Goal: Information Seeking & Learning: Learn about a topic

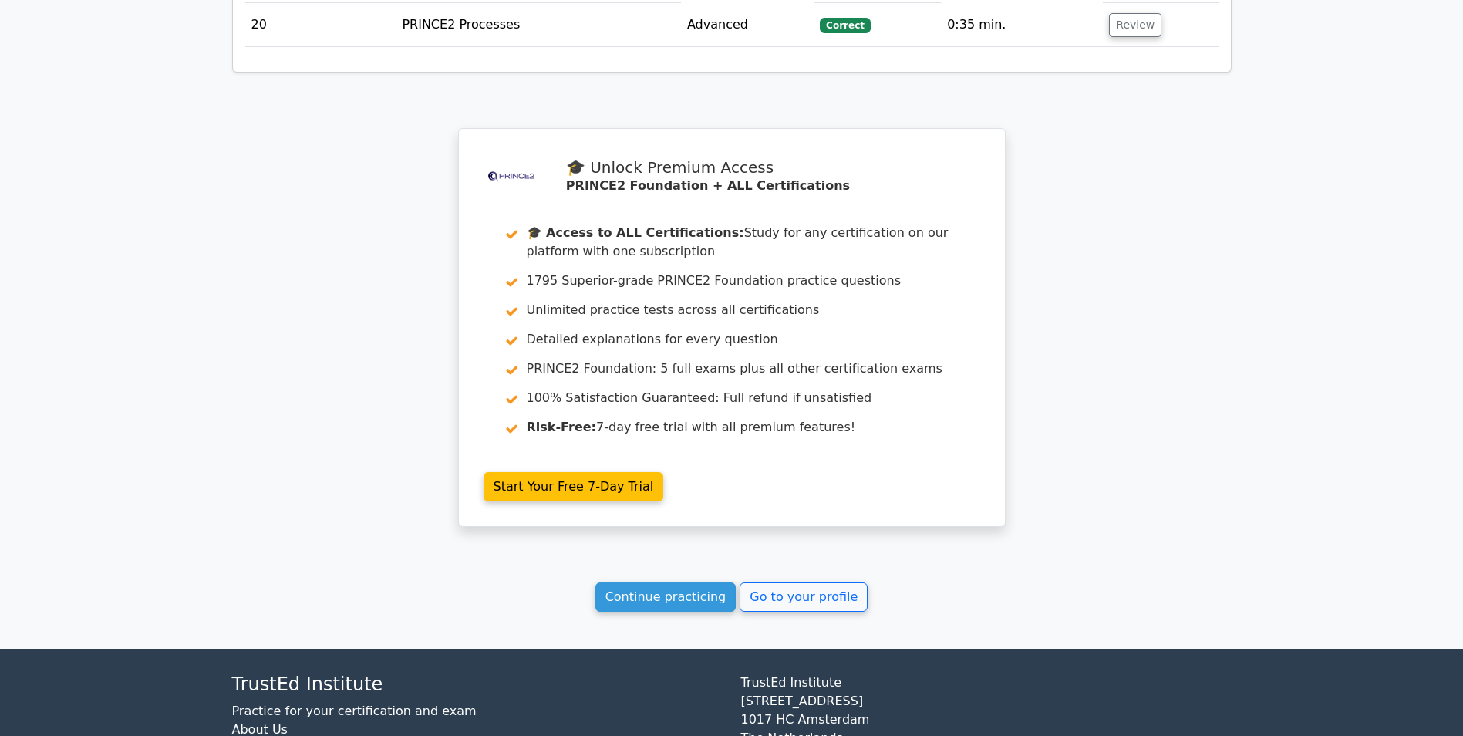
scroll to position [2346, 0]
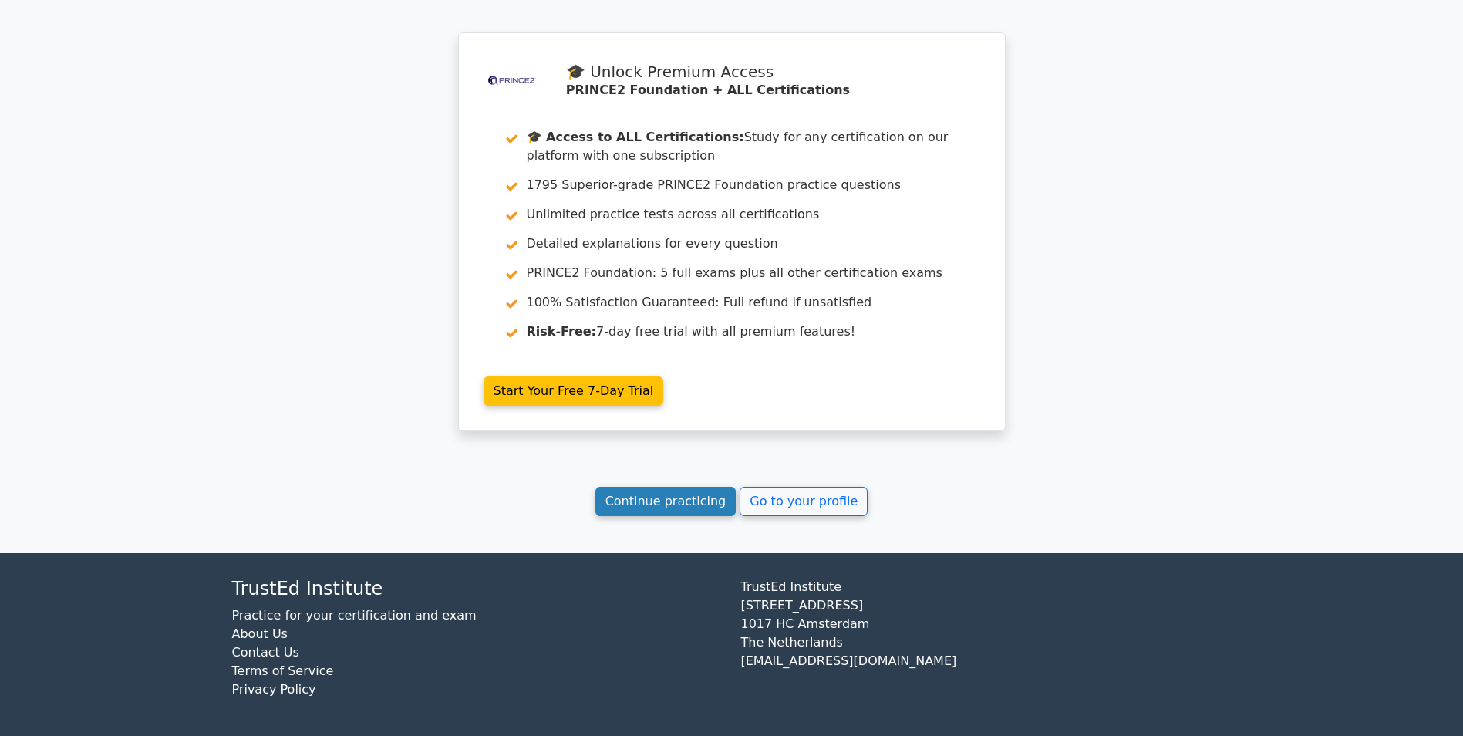
click at [659, 500] on link "Continue practicing" at bounding box center [665, 501] width 141 height 29
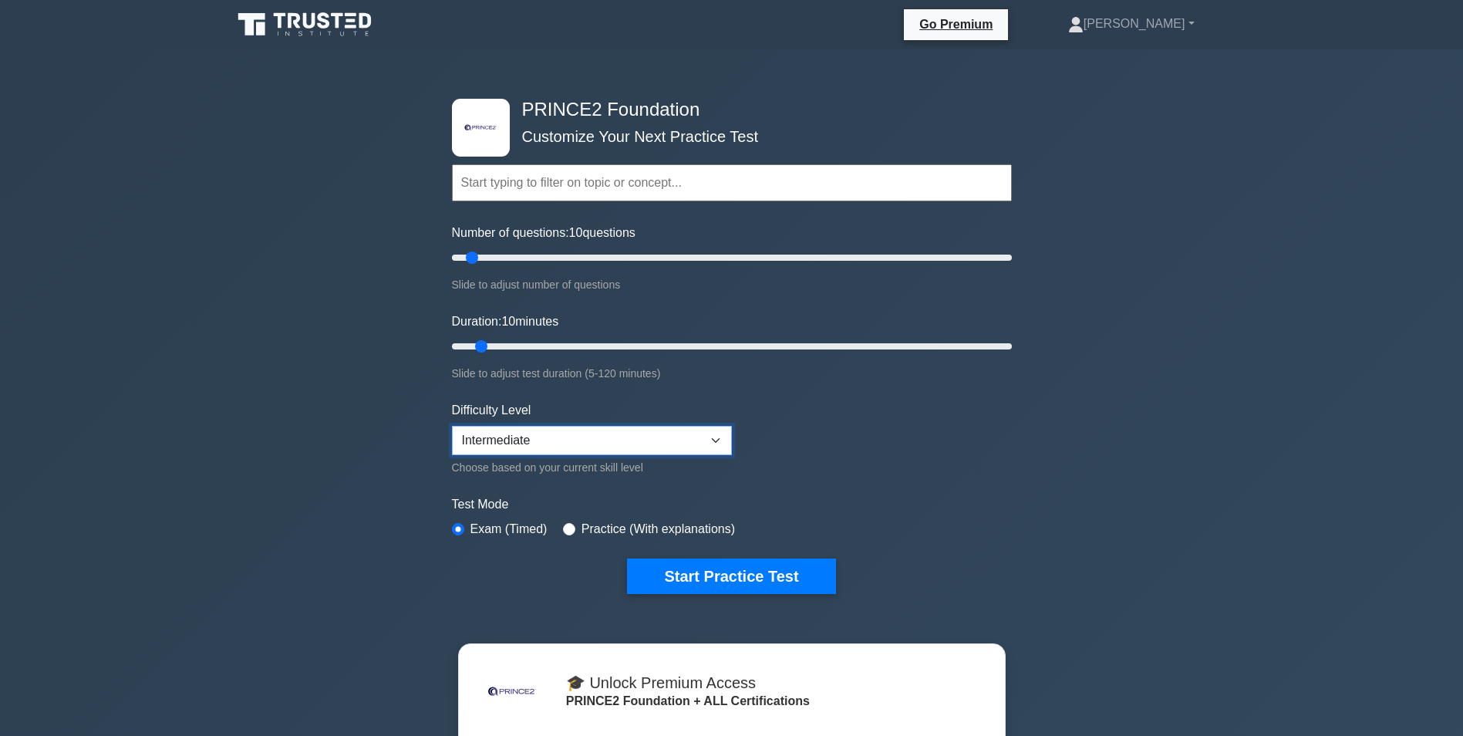
click at [712, 437] on select "Beginner Intermediate Expert" at bounding box center [592, 440] width 280 height 29
select select "expert"
click at [452, 426] on select "Beginner Intermediate Expert" at bounding box center [592, 440] width 280 height 29
click at [712, 581] on button "Start Practice Test" at bounding box center [731, 575] width 208 height 35
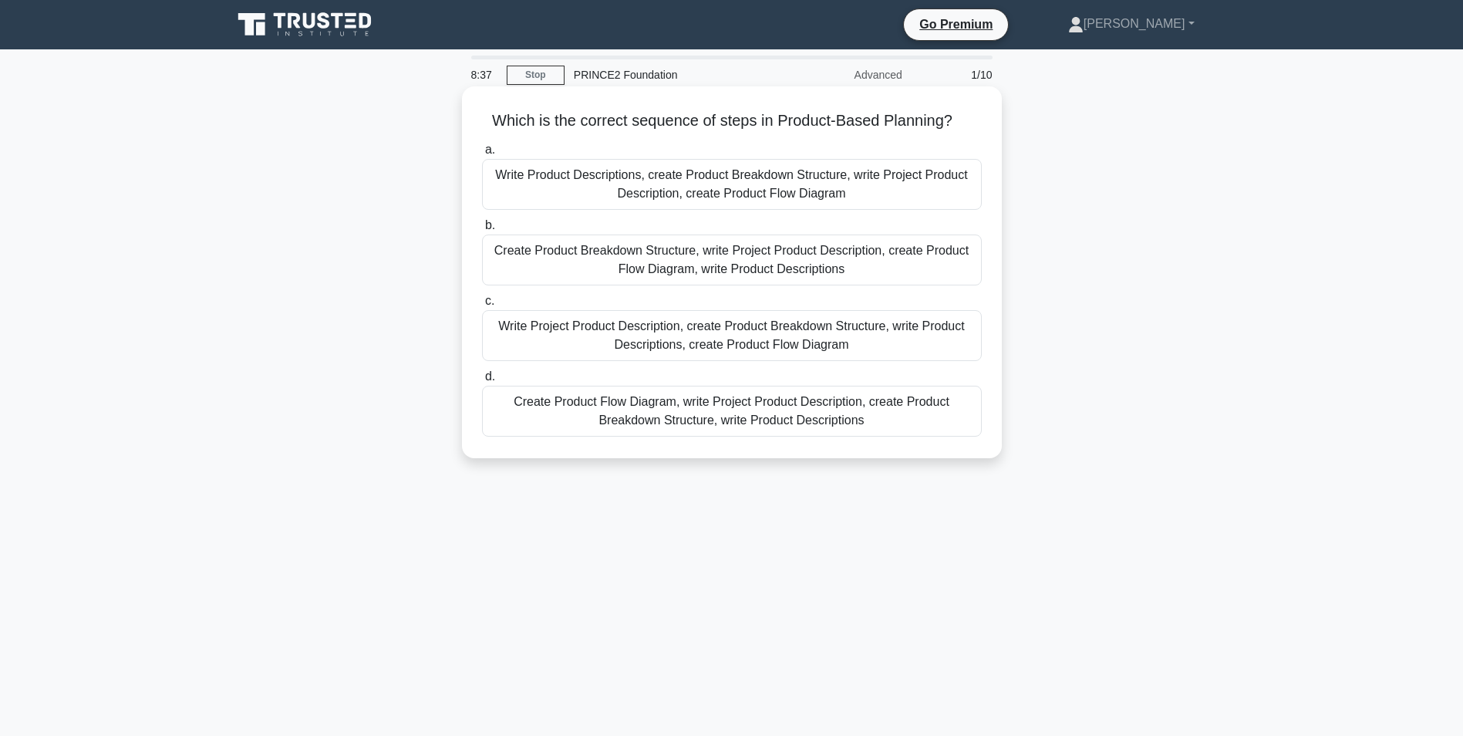
click at [759, 192] on div "Write Product Descriptions, create Product Breakdown Structure, write Project P…" at bounding box center [732, 184] width 500 height 51
click at [482, 155] on input "a. Write Product Descriptions, create Product Breakdown Structure, write Projec…" at bounding box center [482, 150] width 0 height 10
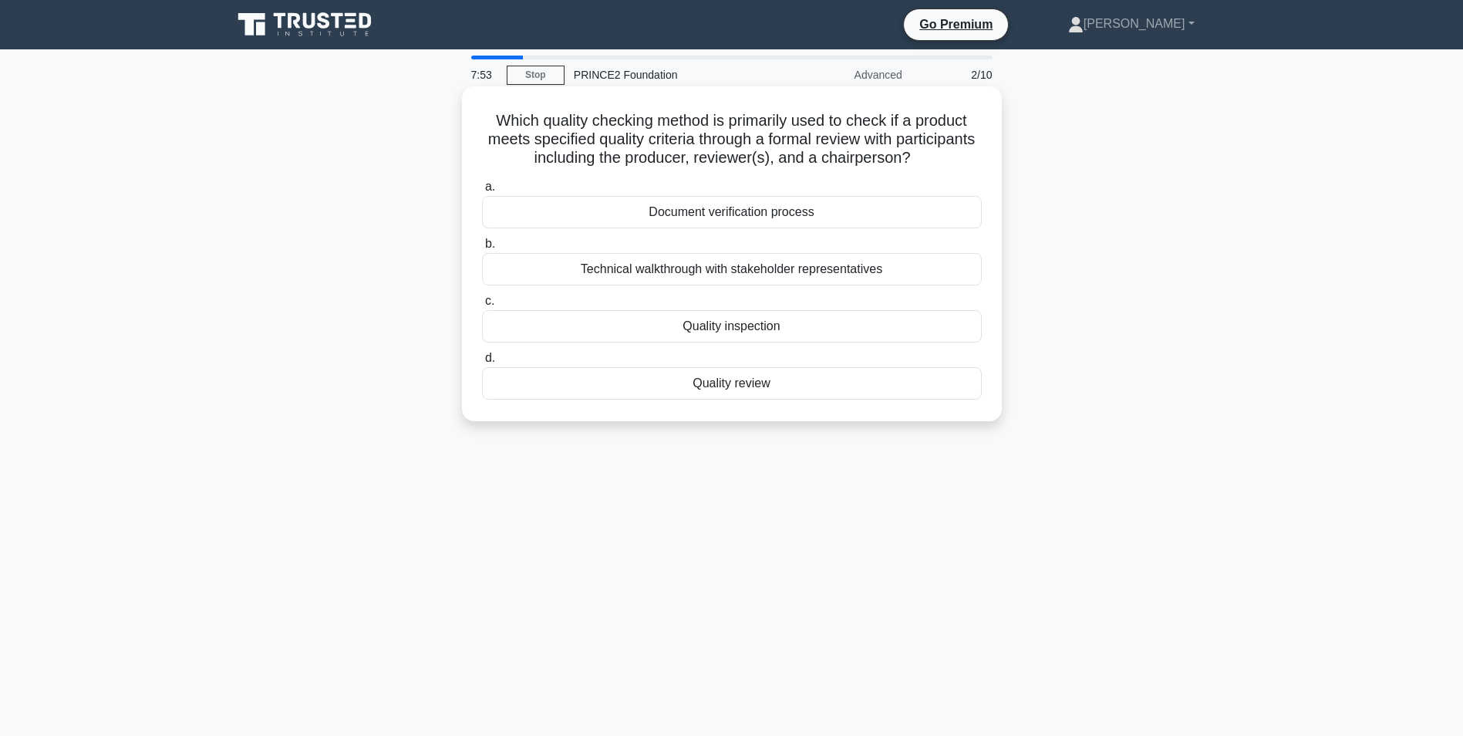
click at [760, 389] on div "Quality review" at bounding box center [732, 383] width 500 height 32
click at [482, 363] on input "d. Quality review" at bounding box center [482, 358] width 0 height 10
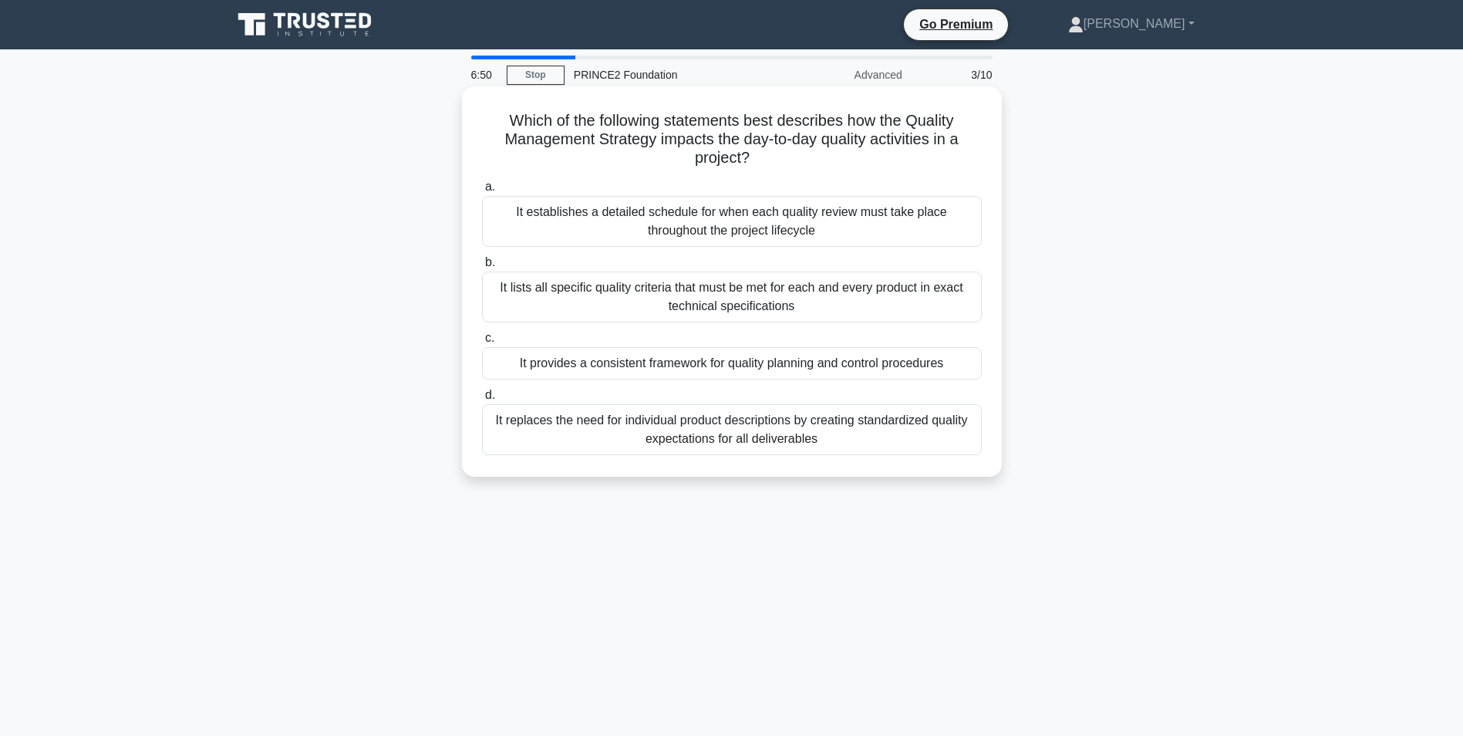
click at [790, 218] on div "It establishes a detailed schedule for when each quality review must take place…" at bounding box center [732, 221] width 500 height 51
click at [482, 192] on input "a. It establishes a detailed schedule for when each quality review must take pl…" at bounding box center [482, 187] width 0 height 10
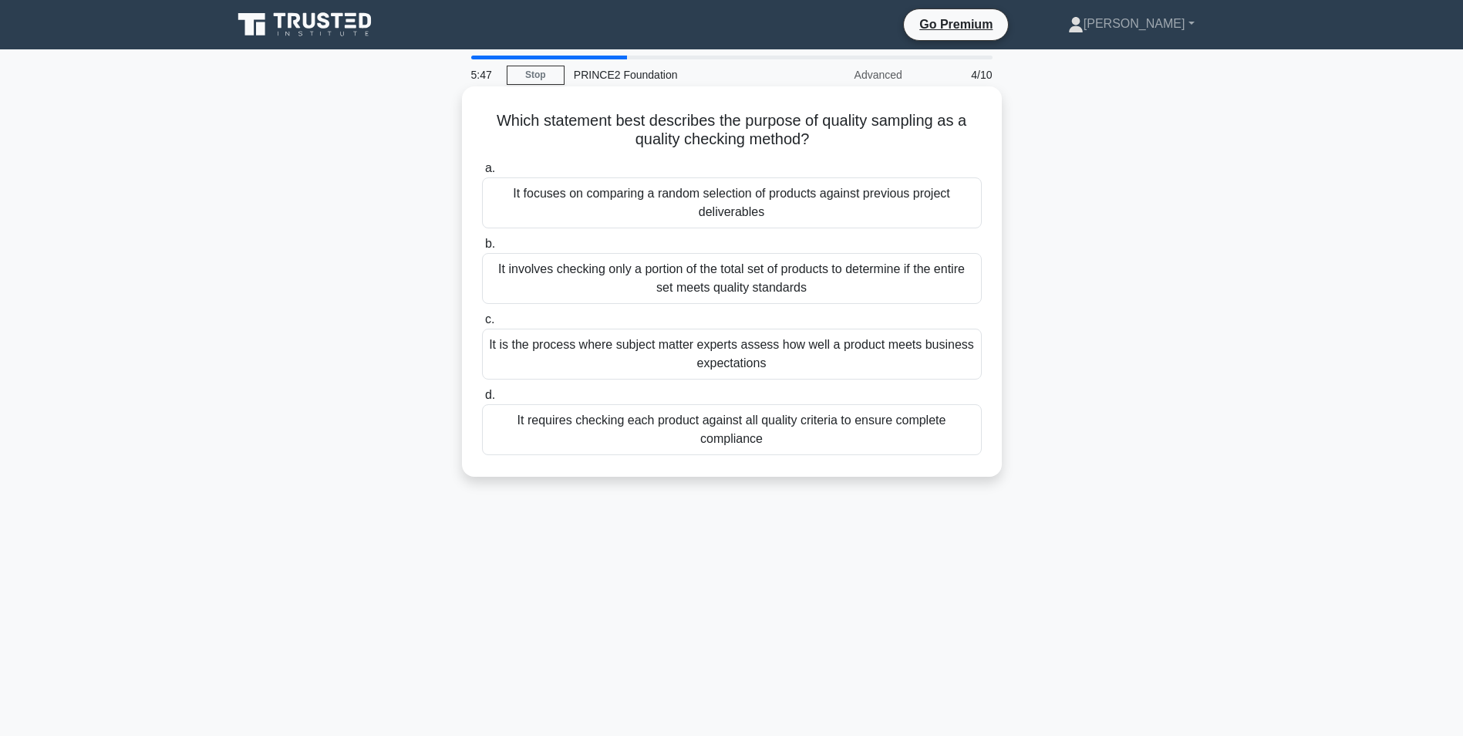
click at [763, 352] on div "It is the process where subject matter experts assess how well a product meets …" at bounding box center [732, 353] width 500 height 51
click at [482, 325] on input "c. It is the process where subject matter experts assess how well a product mee…" at bounding box center [482, 320] width 0 height 10
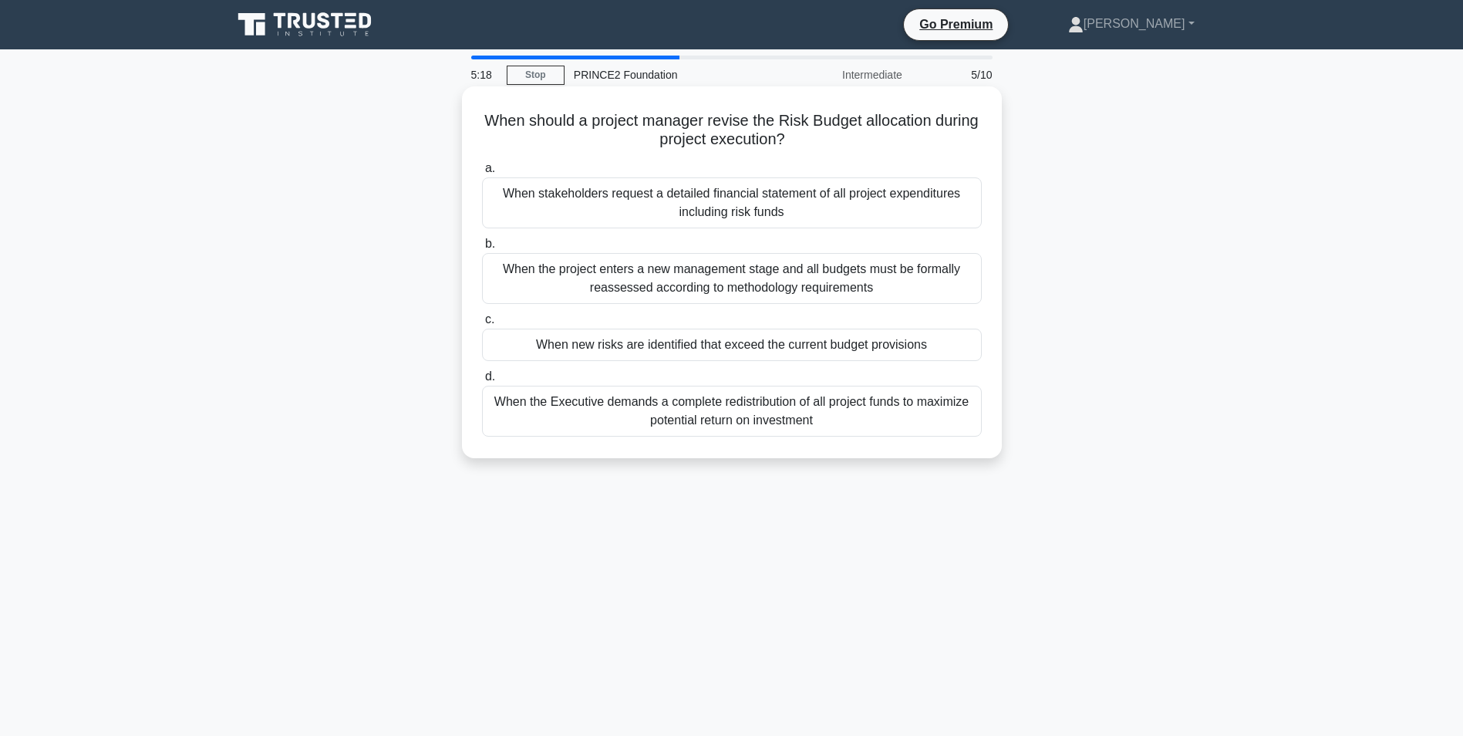
click at [941, 348] on div "When new risks are identified that exceed the current budget provisions" at bounding box center [732, 344] width 500 height 32
click at [482, 325] on input "c. When new risks are identified that exceed the current budget provisions" at bounding box center [482, 320] width 0 height 10
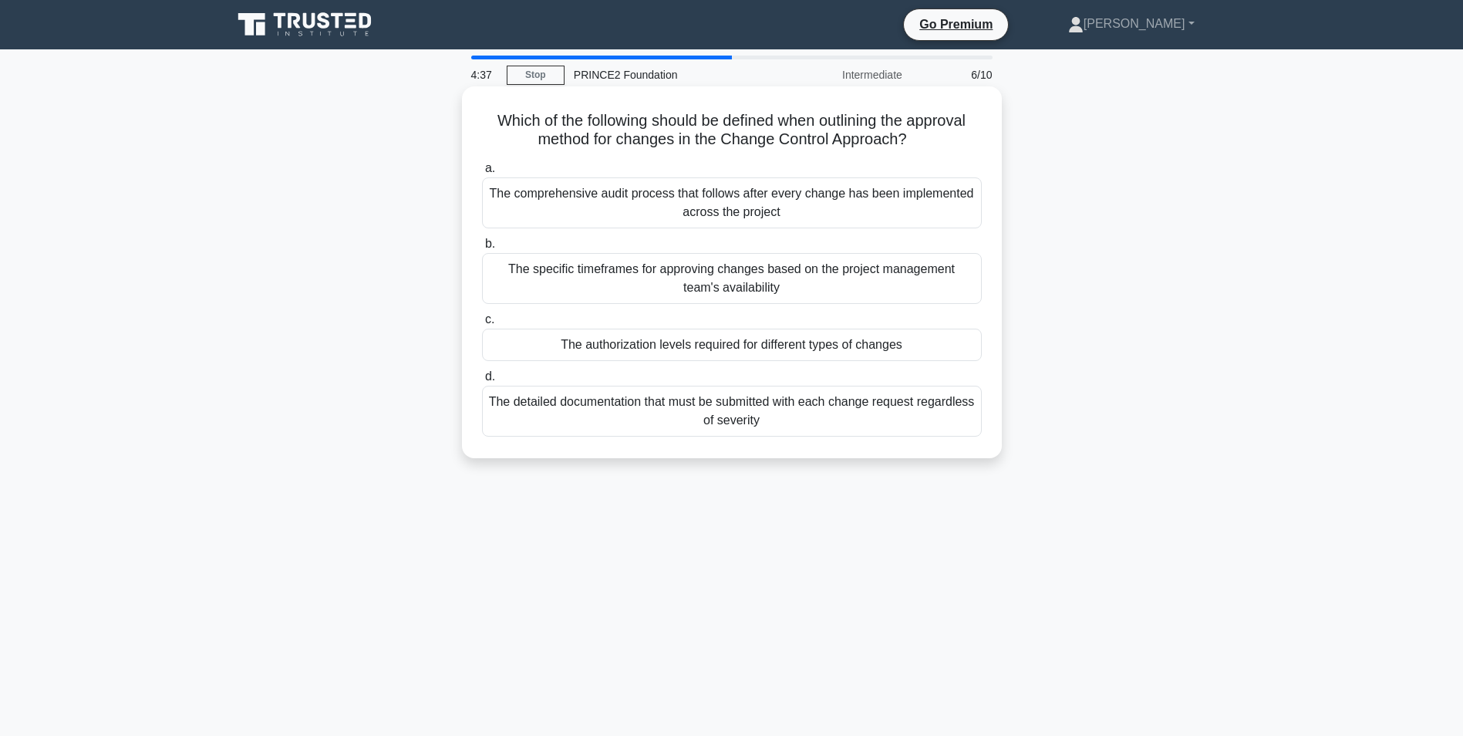
click at [862, 345] on div "The authorization levels required for different types of changes" at bounding box center [732, 344] width 500 height 32
click at [482, 325] on input "c. The authorization levels required for different types of changes" at bounding box center [482, 320] width 0 height 10
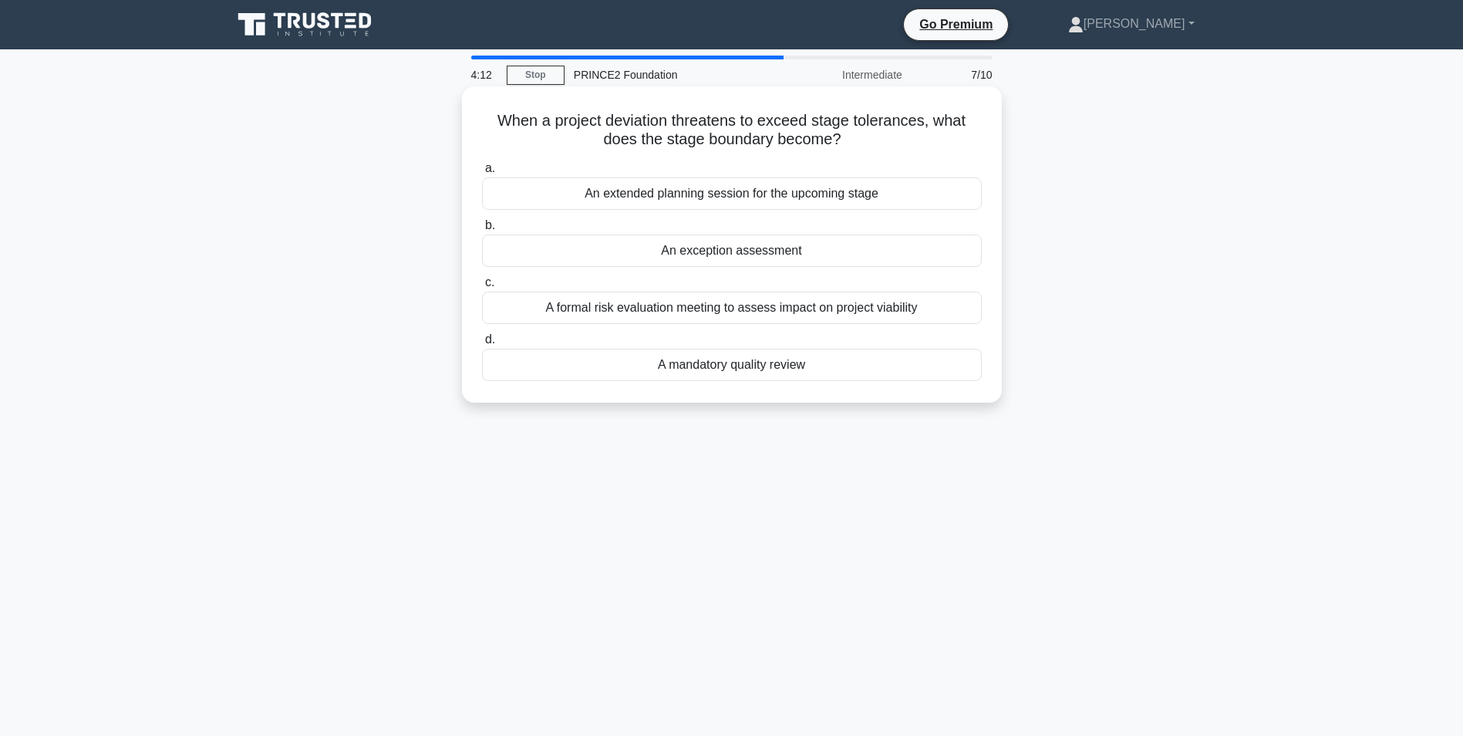
click at [894, 317] on div "A formal risk evaluation meeting to assess impact on project viability" at bounding box center [732, 307] width 500 height 32
click at [482, 288] on input "c. A formal risk evaluation meeting to assess impact on project viability" at bounding box center [482, 283] width 0 height 10
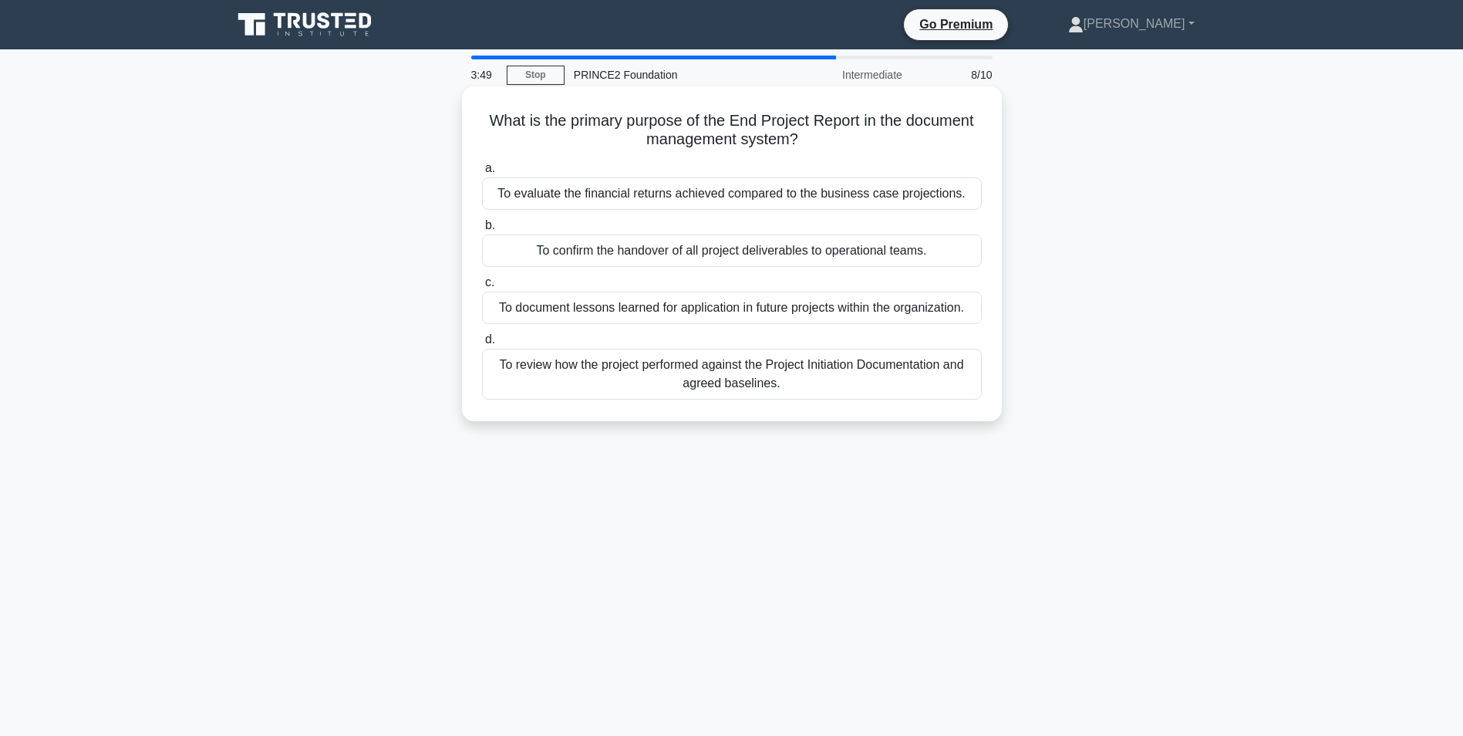
click at [757, 374] on div "To review how the project performed against the Project Initiation Documentatio…" at bounding box center [732, 373] width 500 height 51
click at [482, 345] on input "d. To review how the project performed against the Project Initiation Documenta…" at bounding box center [482, 340] width 0 height 10
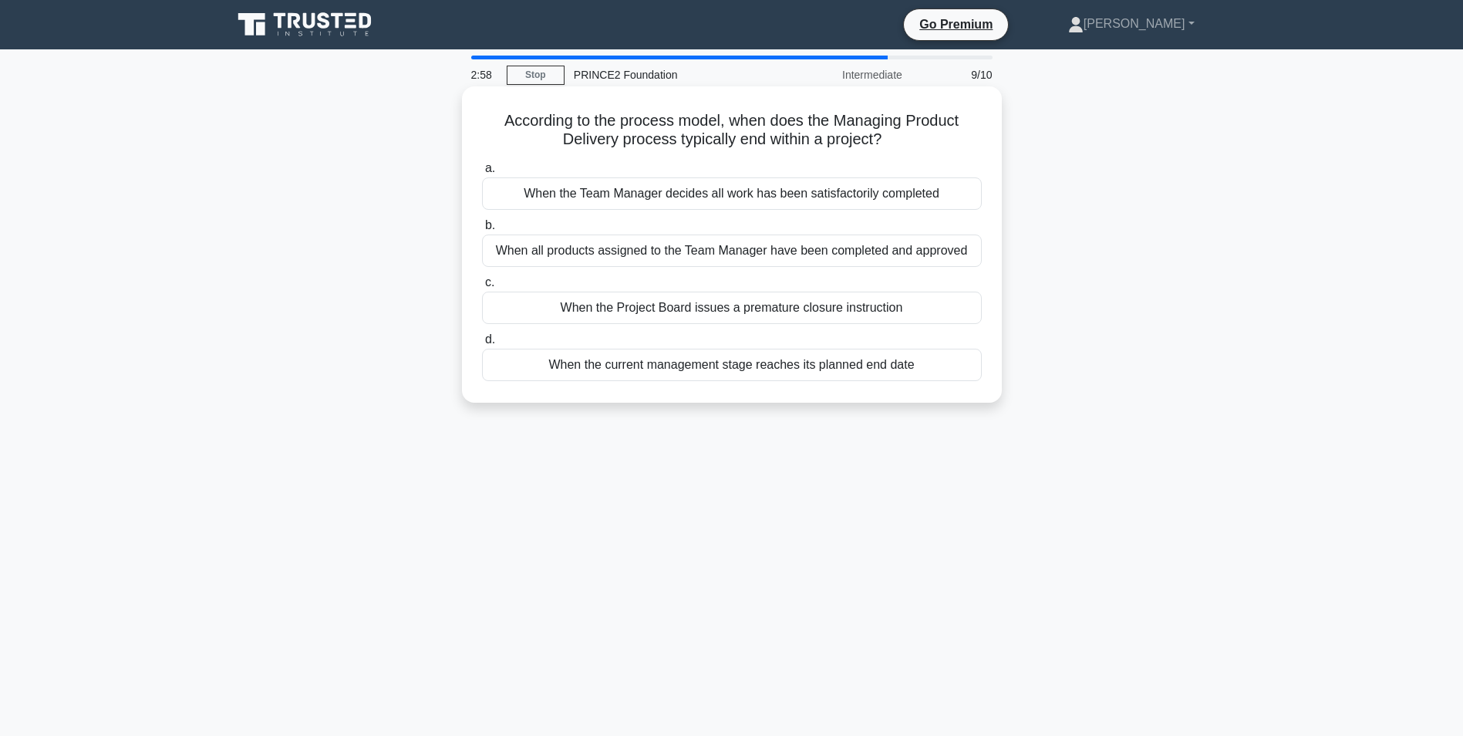
click at [736, 254] on div "When all products assigned to the Team Manager have been completed and approved" at bounding box center [732, 250] width 500 height 32
click at [482, 231] on input "b. When all products assigned to the Team Manager have been completed and appro…" at bounding box center [482, 226] width 0 height 10
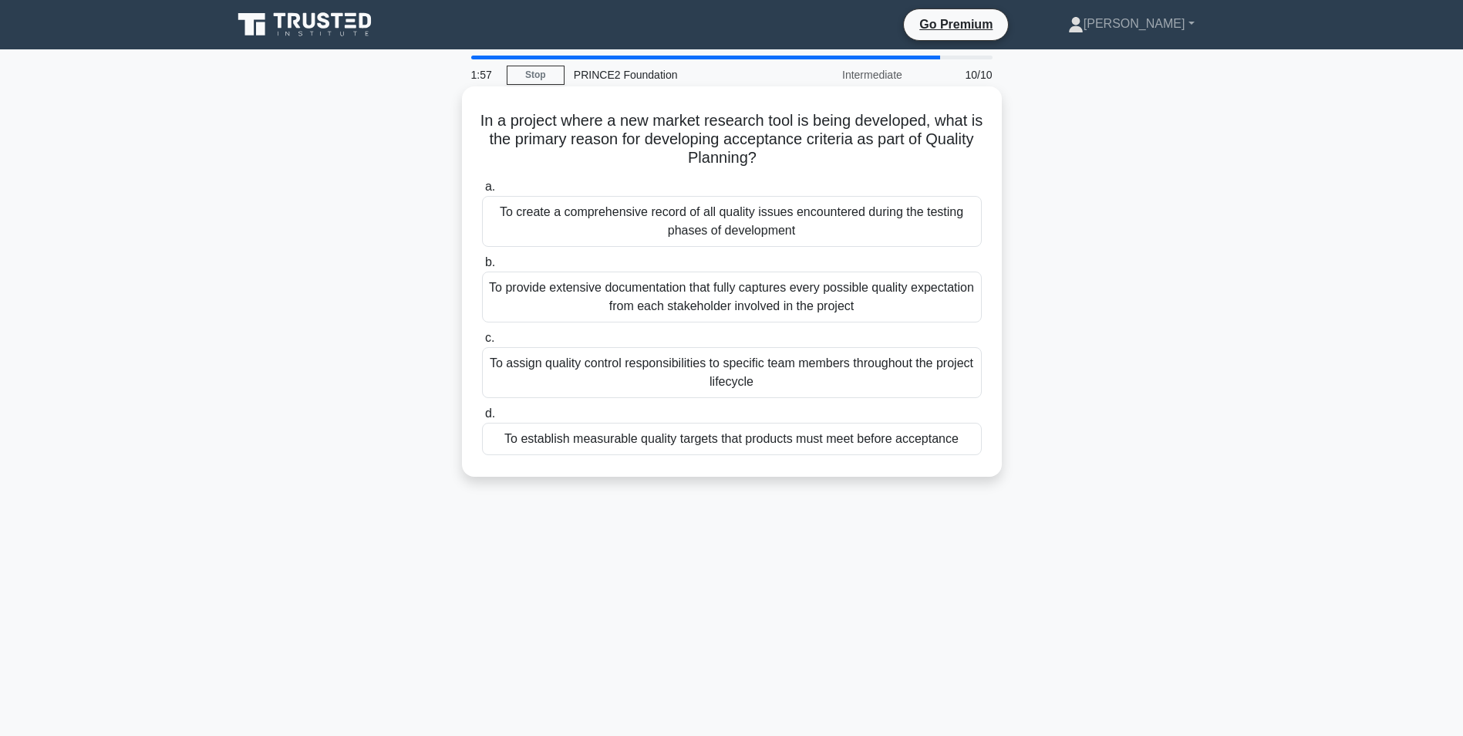
click at [833, 443] on div "To establish measurable quality targets that products must meet before acceptan…" at bounding box center [732, 439] width 500 height 32
click at [482, 419] on input "d. To establish measurable quality targets that products must meet before accep…" at bounding box center [482, 414] width 0 height 10
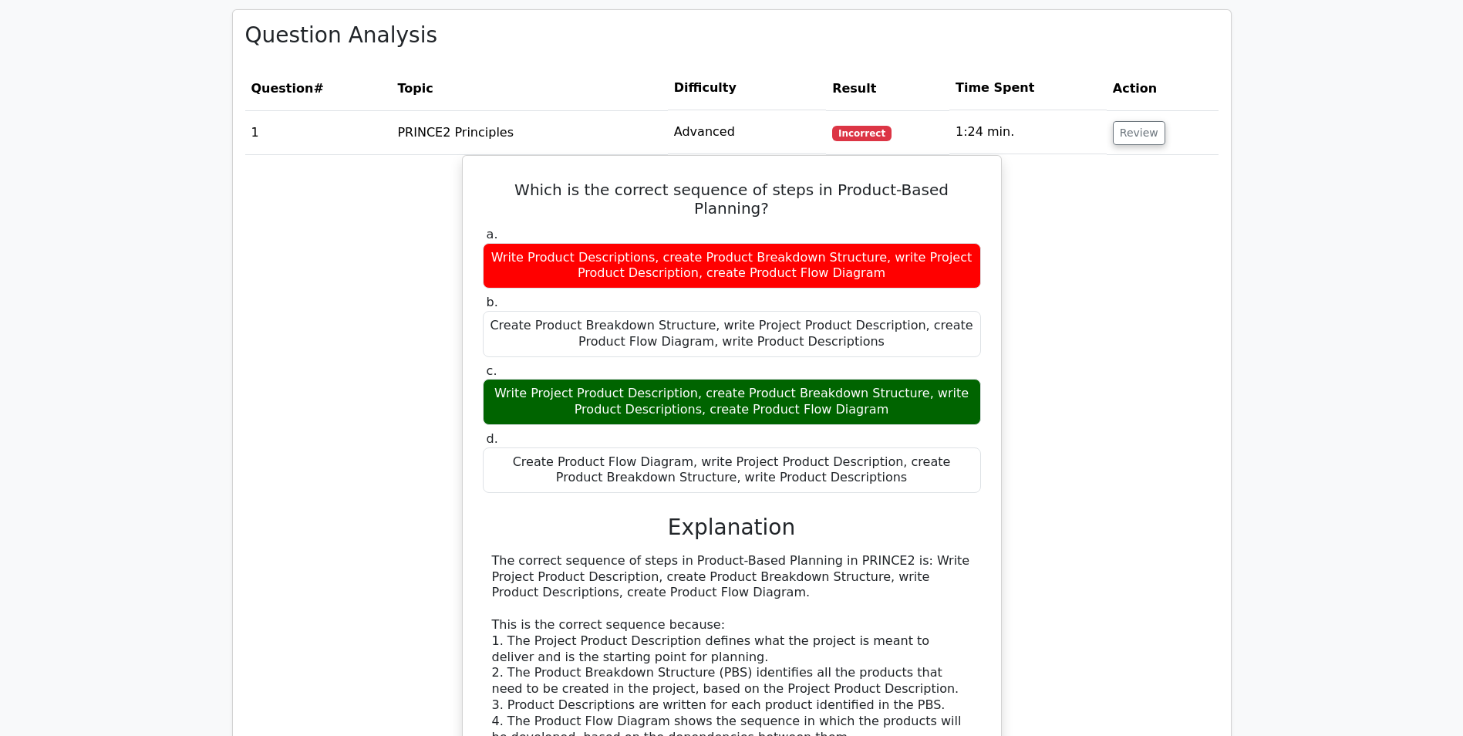
scroll to position [1234, 0]
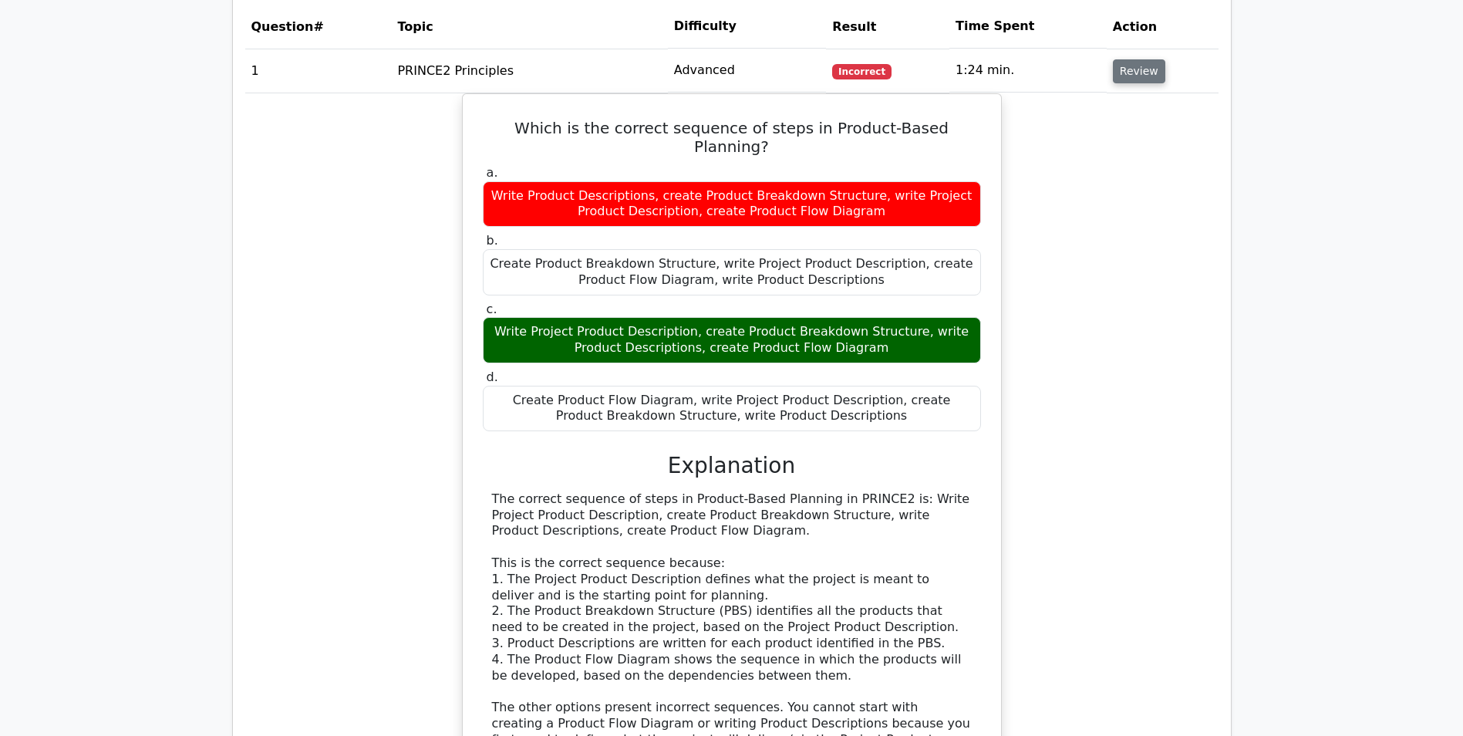
click at [1139, 71] on button "Review" at bounding box center [1139, 71] width 52 height 24
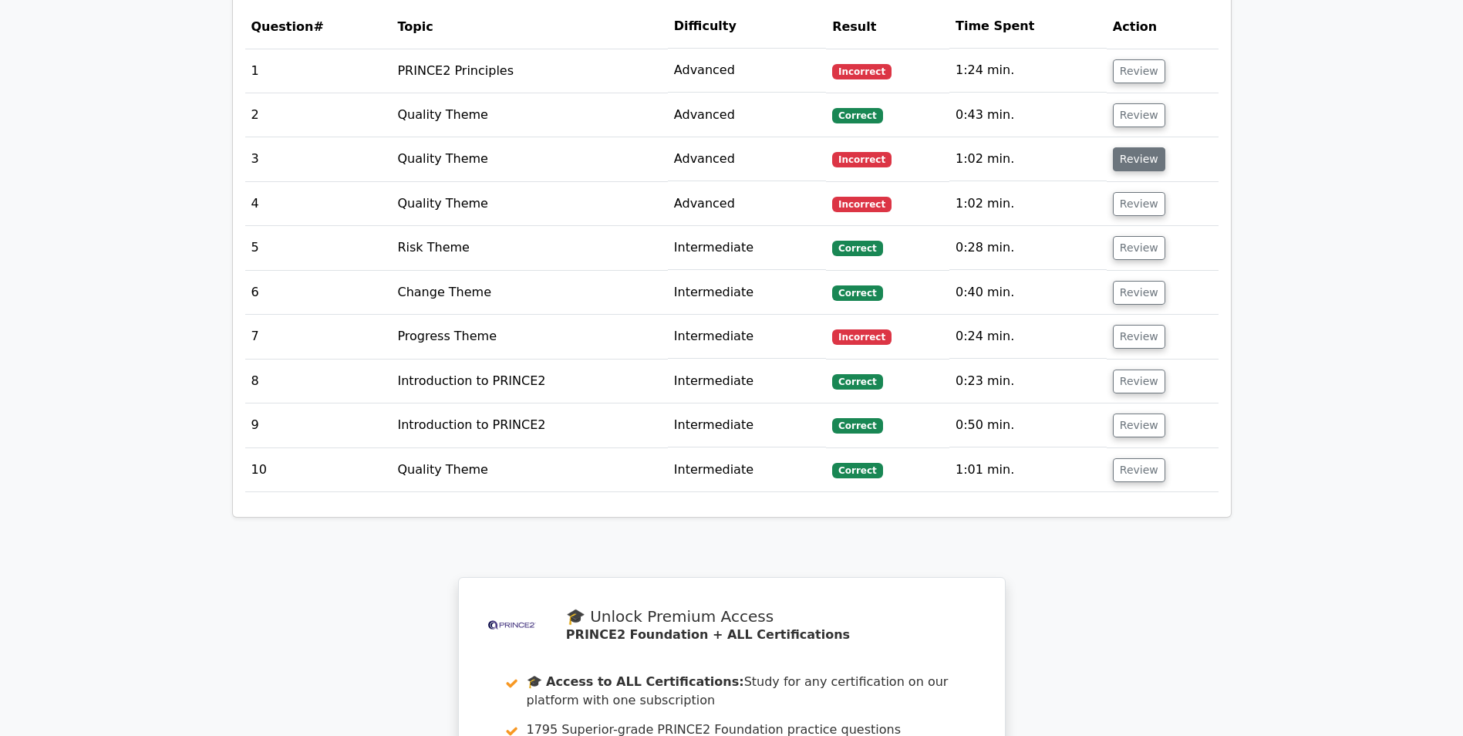
click at [1138, 161] on button "Review" at bounding box center [1139, 159] width 52 height 24
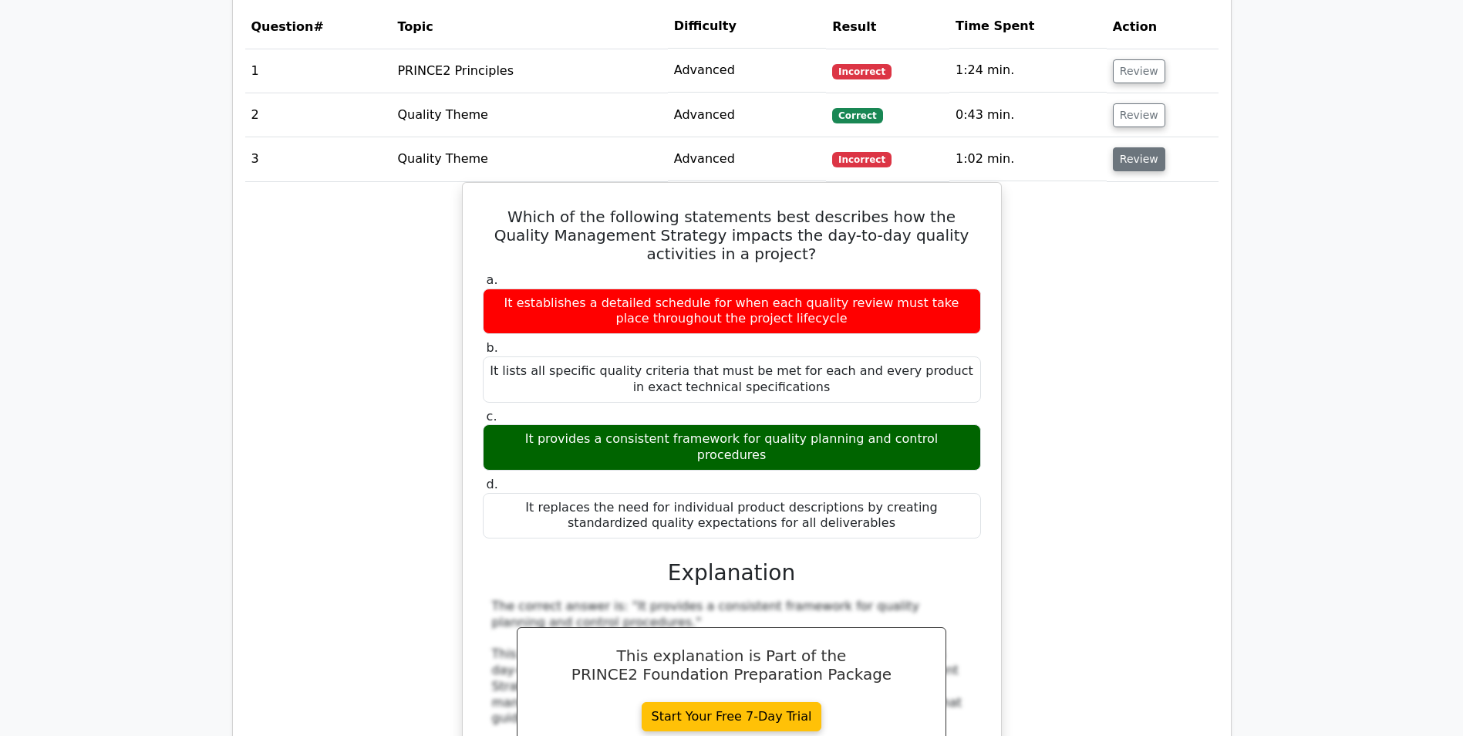
click at [1134, 154] on button "Review" at bounding box center [1139, 159] width 52 height 24
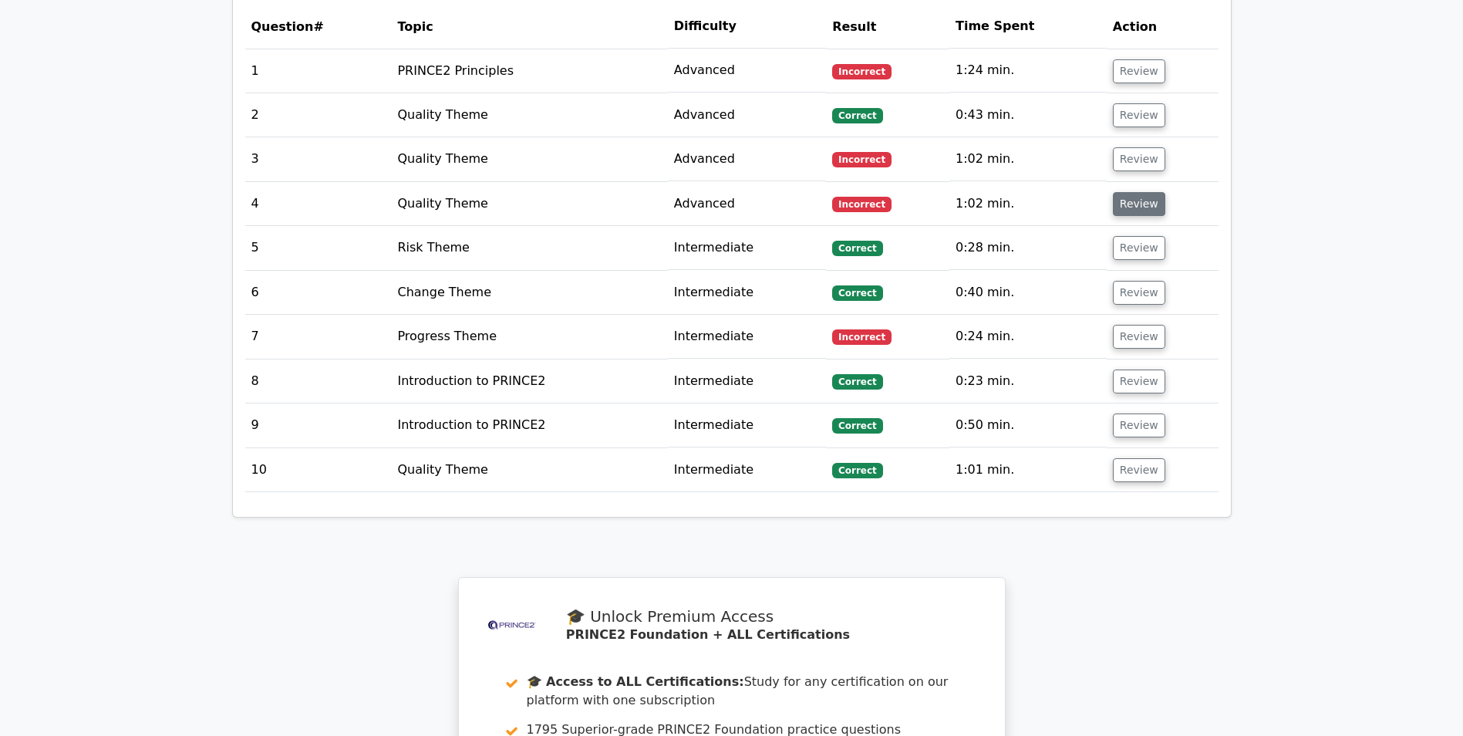
click at [1135, 200] on button "Review" at bounding box center [1139, 204] width 52 height 24
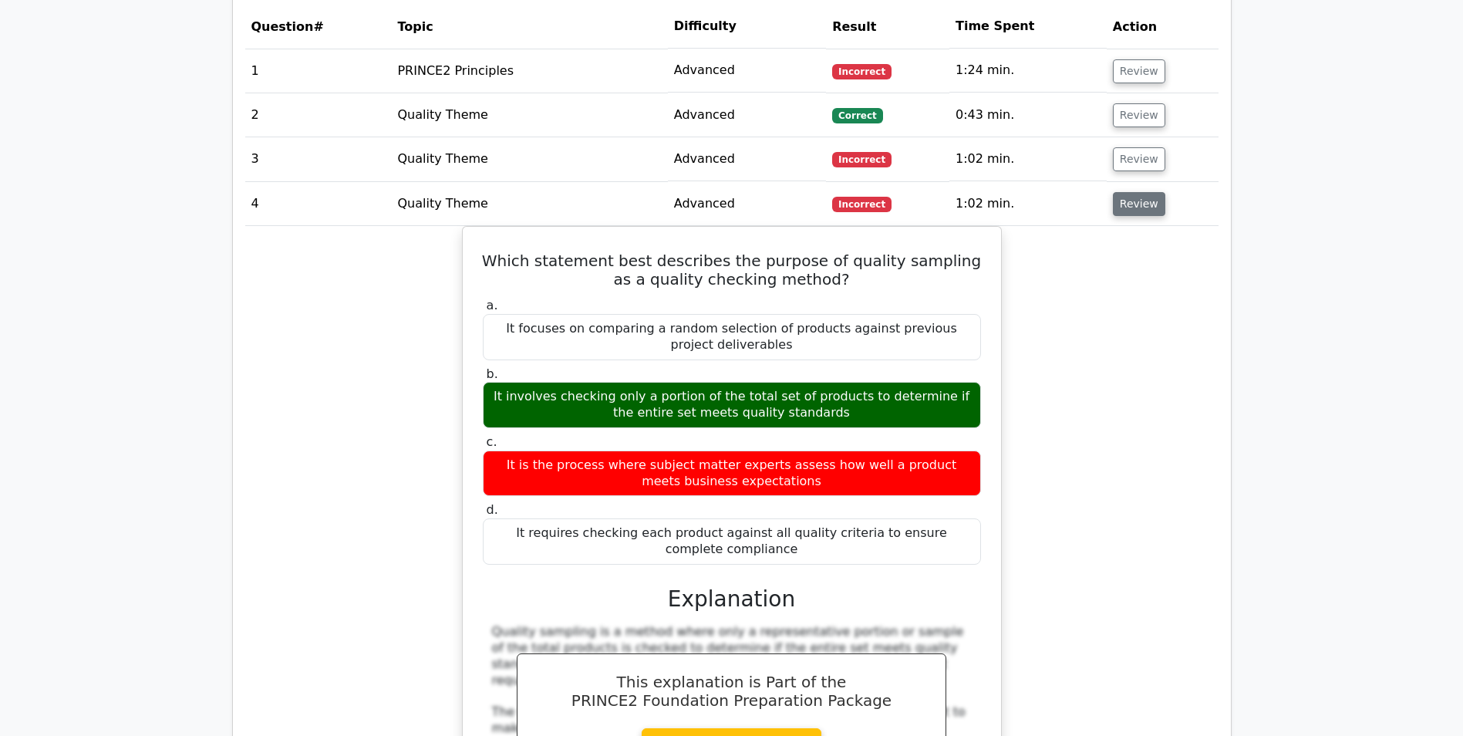
click at [1129, 205] on button "Review" at bounding box center [1139, 204] width 52 height 24
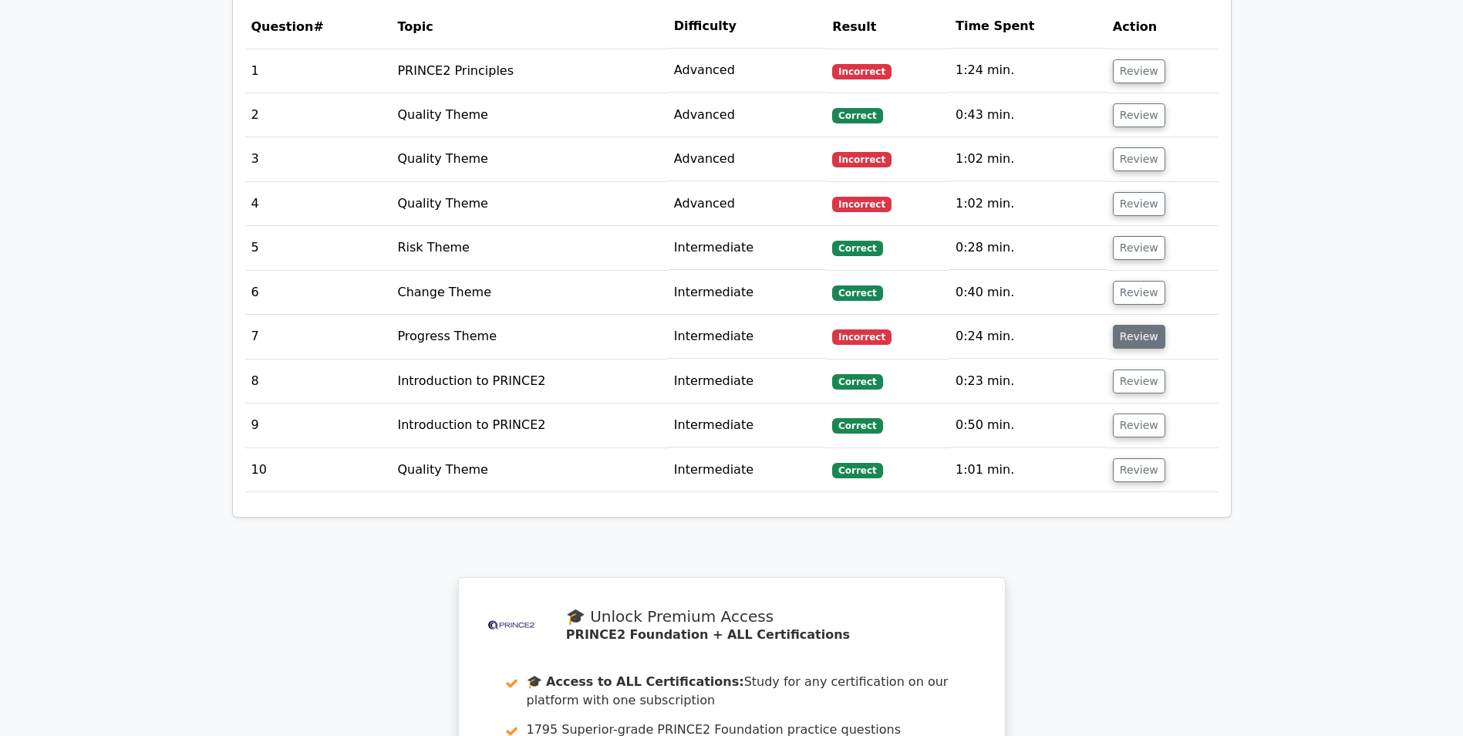
click at [1126, 340] on button "Review" at bounding box center [1139, 337] width 52 height 24
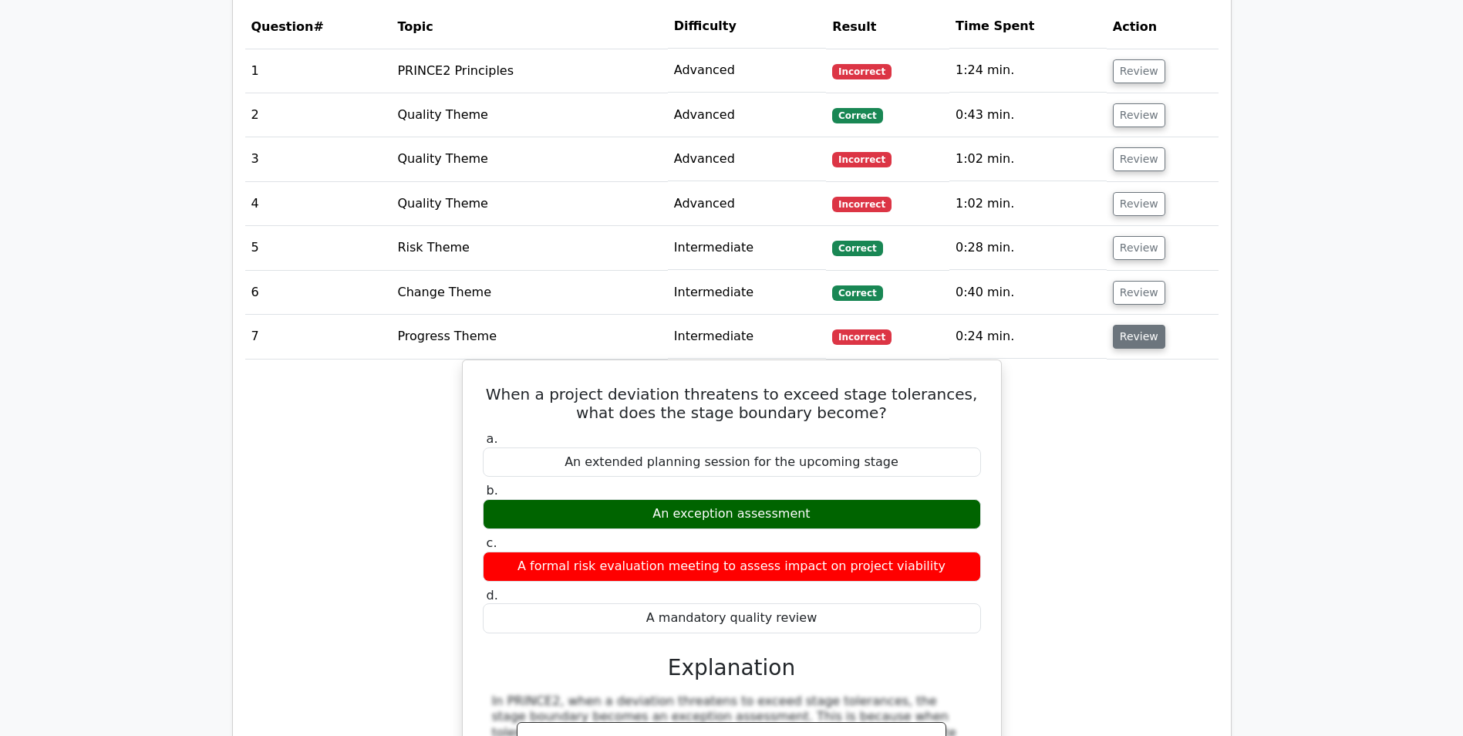
click at [1134, 344] on button "Review" at bounding box center [1139, 337] width 52 height 24
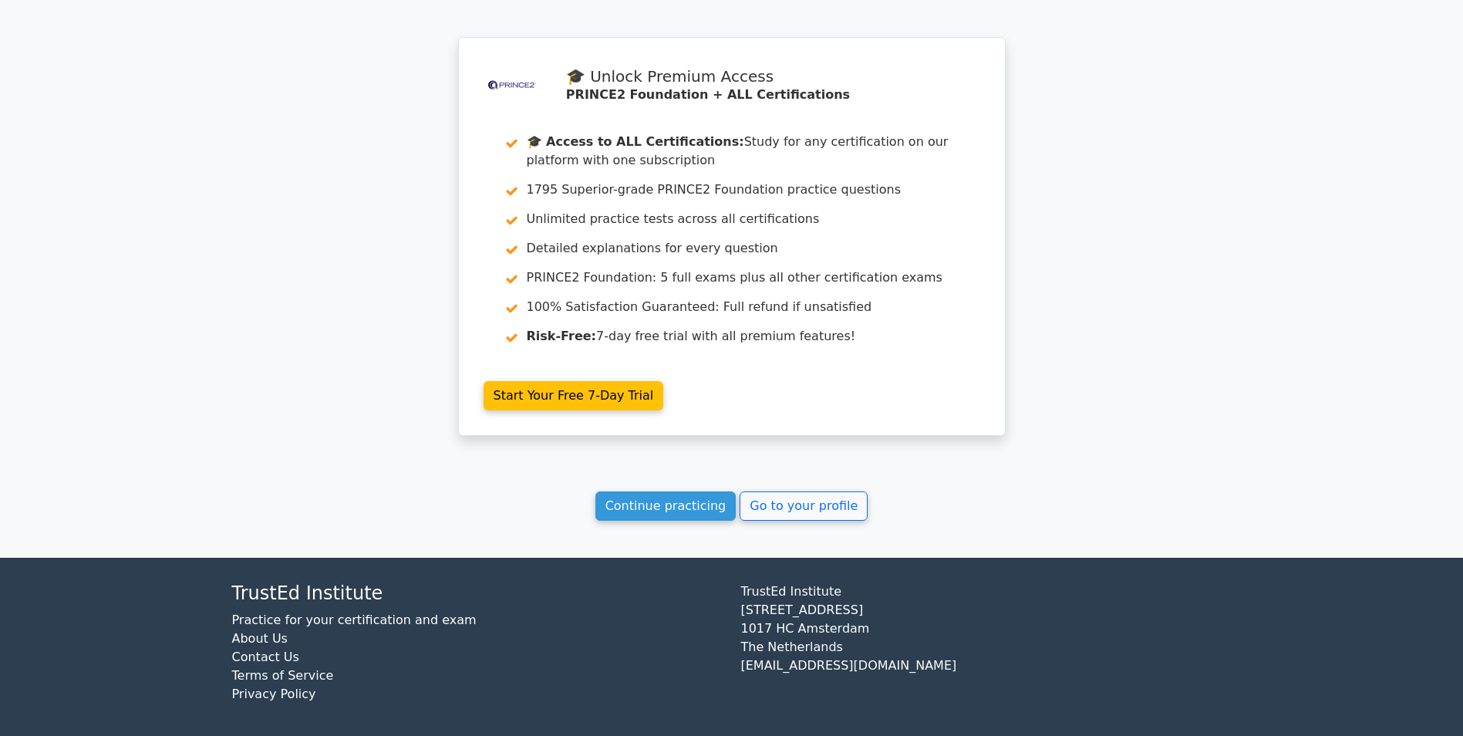
scroll to position [1778, 0]
